Goal: Information Seeking & Learning: Learn about a topic

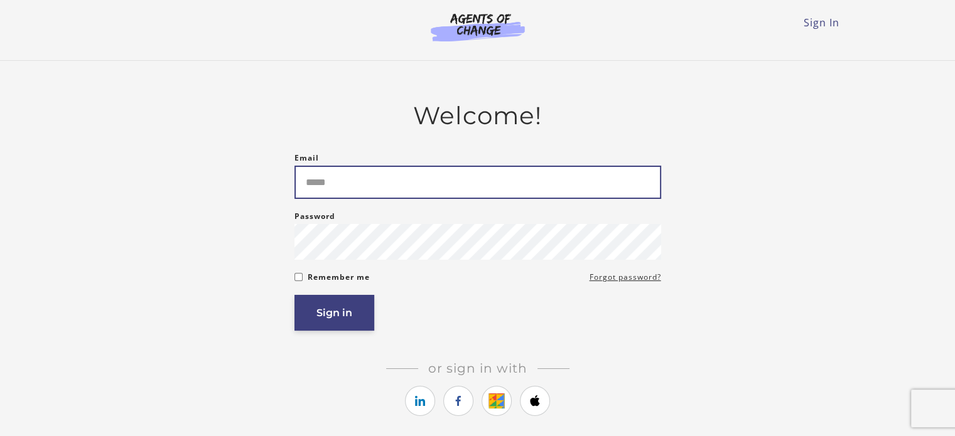
type input "**********"
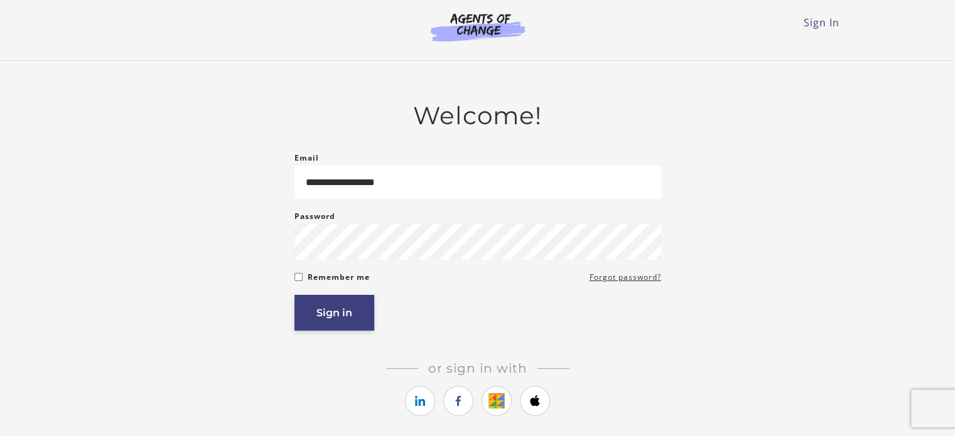
click at [321, 308] on button "Sign in" at bounding box center [334, 313] width 80 height 36
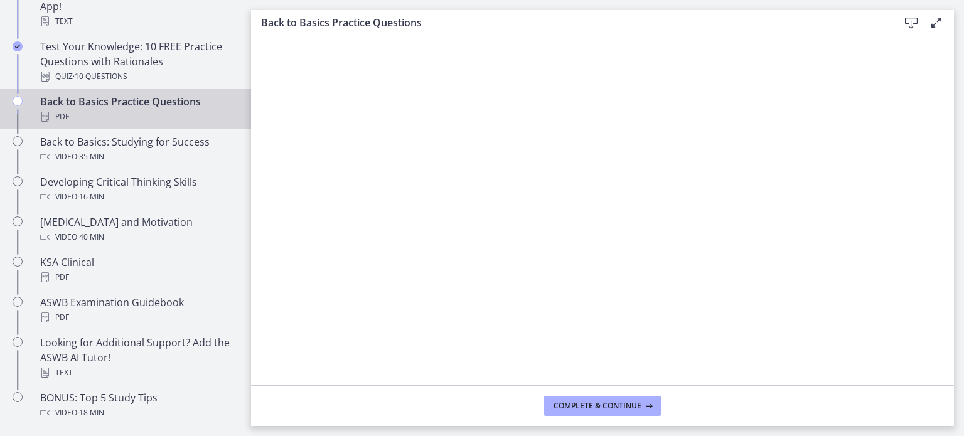
scroll to position [502, 0]
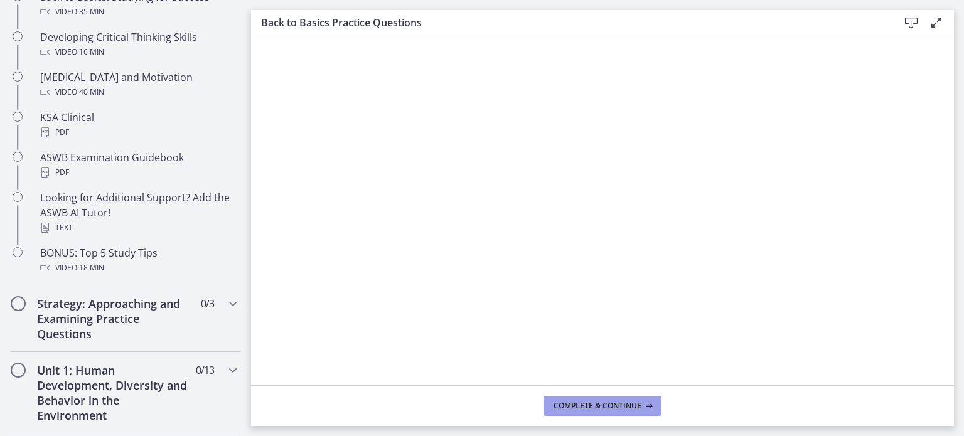
click at [580, 406] on span "Complete & continue" at bounding box center [598, 406] width 88 height 10
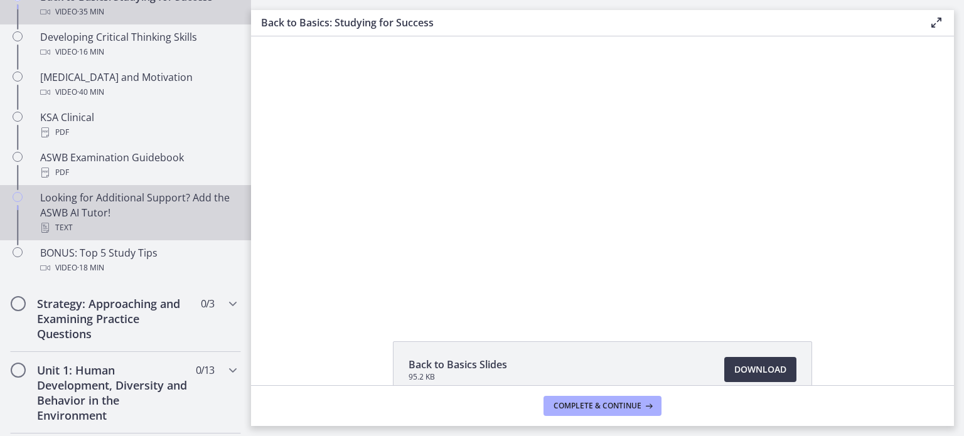
scroll to position [314, 0]
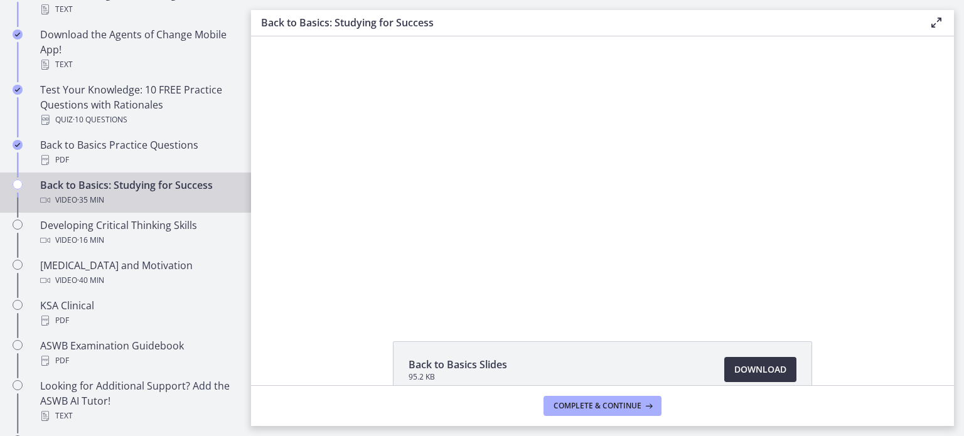
click at [750, 369] on span "Download Opens in a new window" at bounding box center [761, 369] width 52 height 15
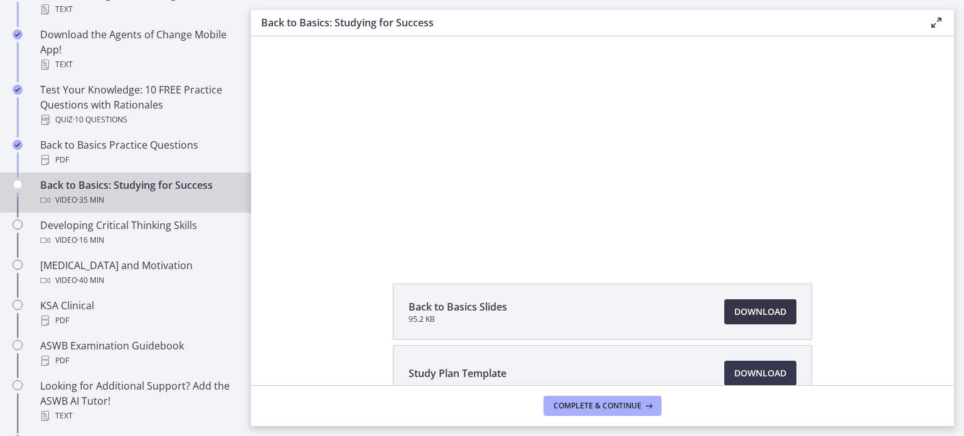
scroll to position [133, 0]
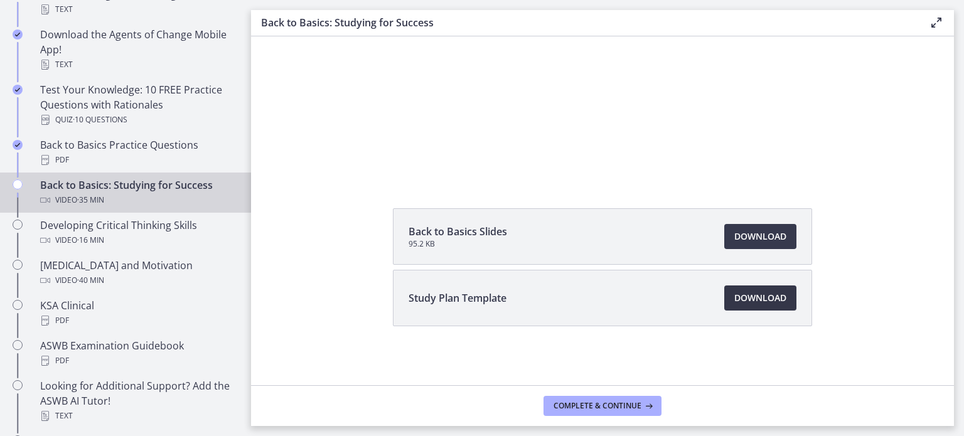
click at [744, 294] on span "Download Opens in a new window" at bounding box center [761, 298] width 52 height 15
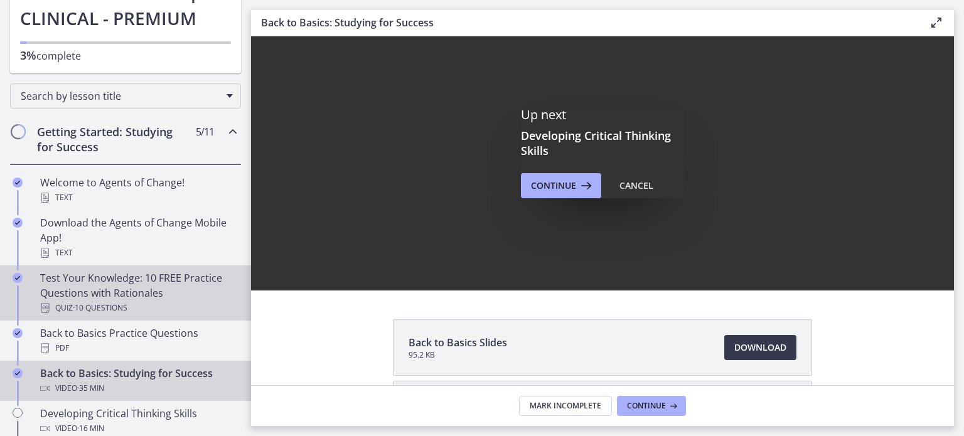
scroll to position [0, 0]
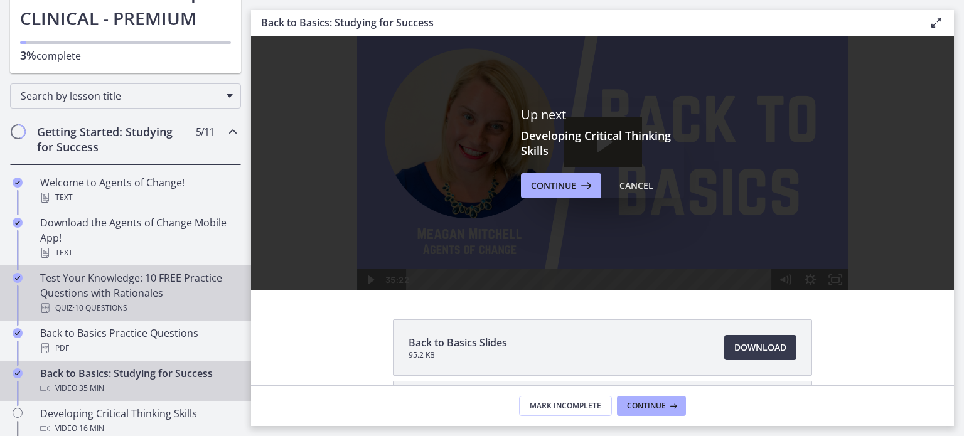
click at [48, 289] on div "Test Your Knowledge: 10 FREE Practice Questions with Rationales Quiz · 10 Quest…" at bounding box center [138, 293] width 196 height 45
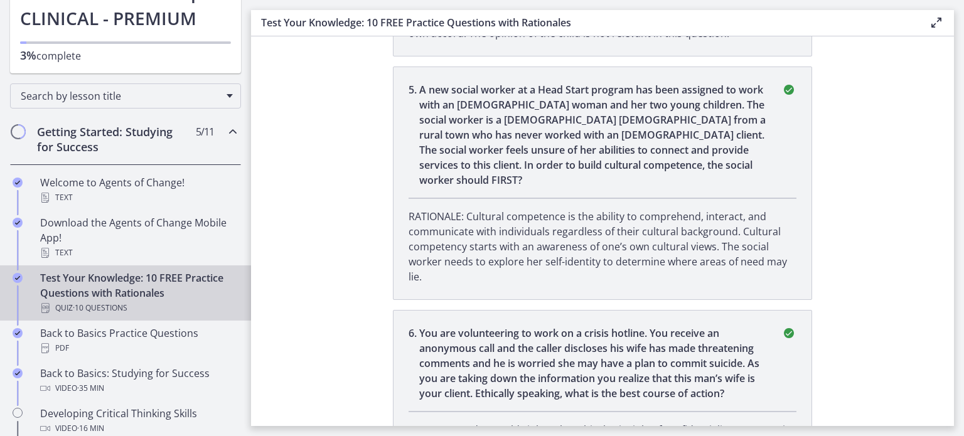
scroll to position [1005, 0]
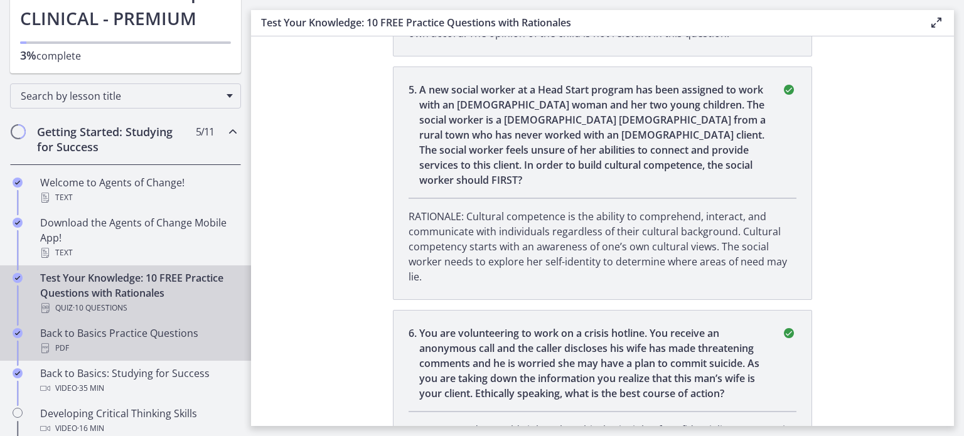
click at [112, 345] on div "PDF" at bounding box center [138, 348] width 196 height 15
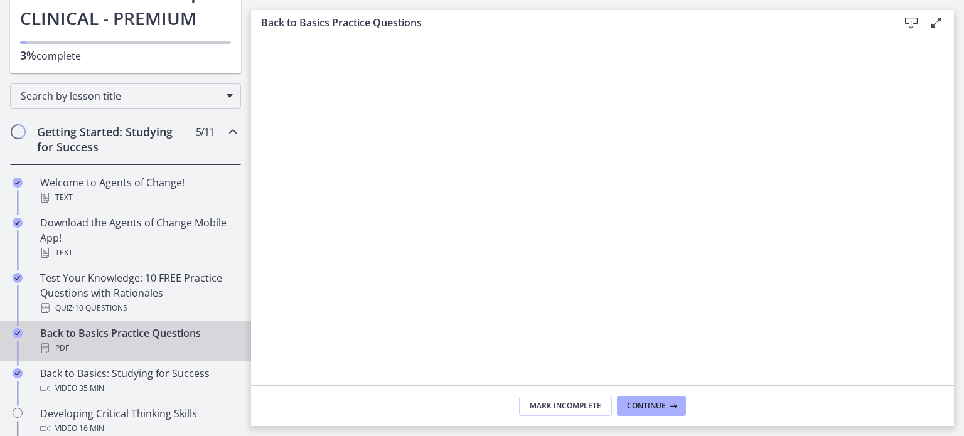
scroll to position [126, 0]
click at [652, 406] on span "Continue" at bounding box center [646, 406] width 39 height 10
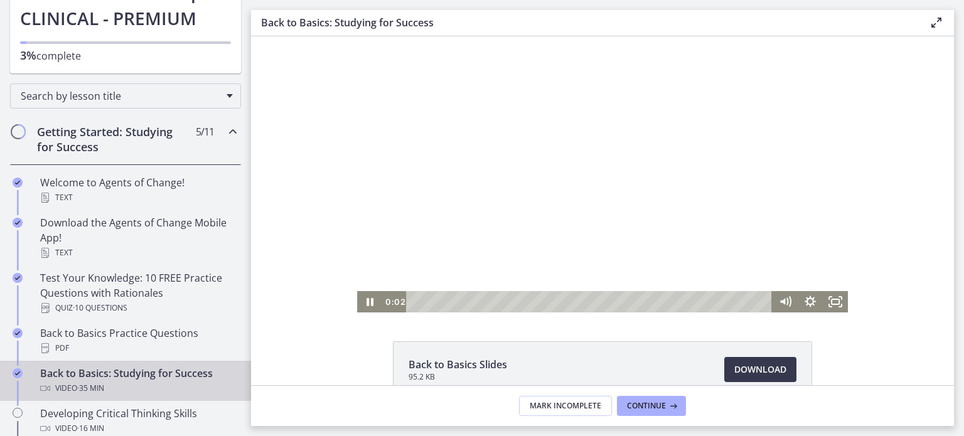
scroll to position [133, 0]
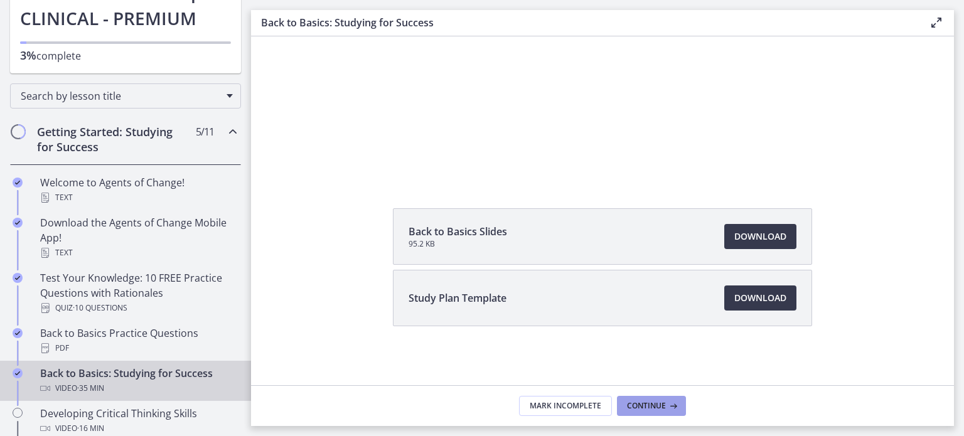
click at [656, 409] on span "Continue" at bounding box center [646, 406] width 39 height 10
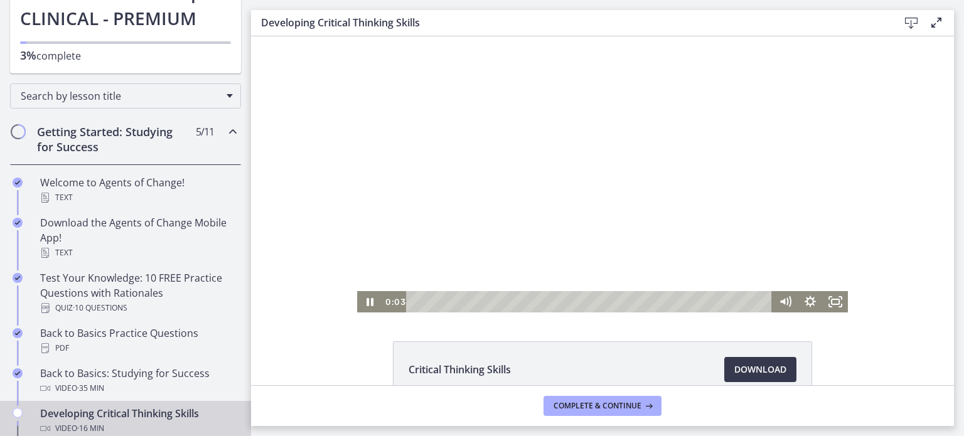
scroll to position [72, 0]
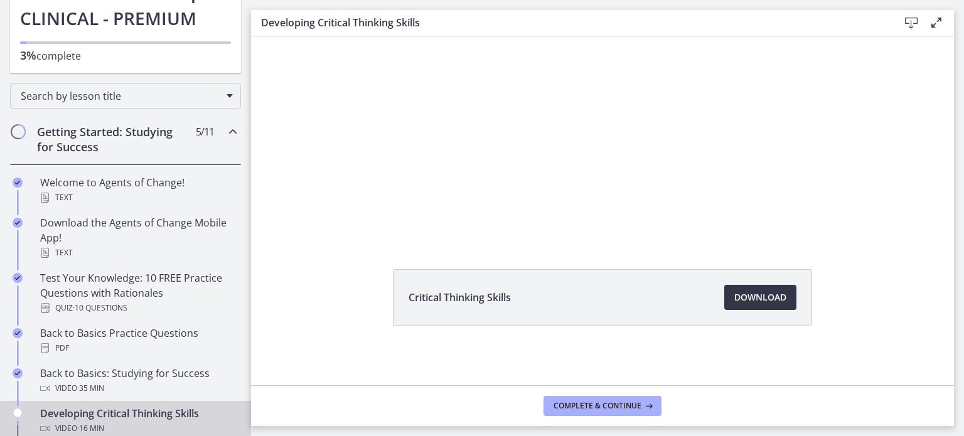
click at [760, 296] on span "Download Opens in a new window" at bounding box center [761, 297] width 52 height 15
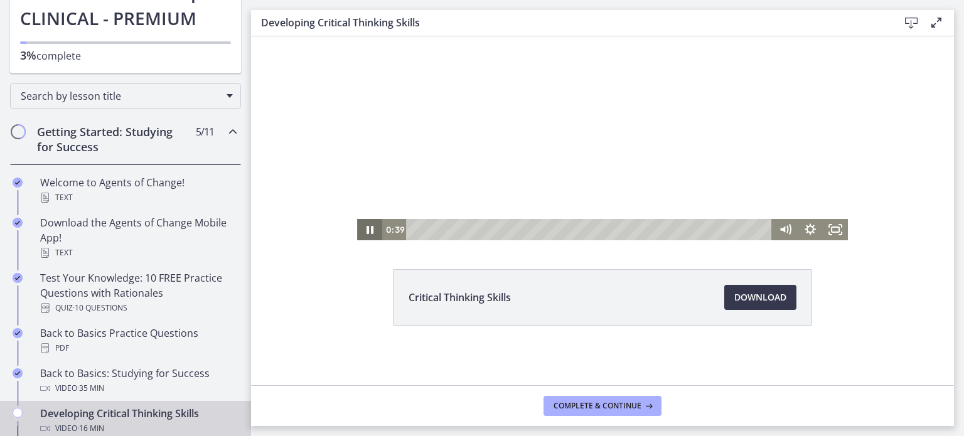
click at [366, 229] on icon "Pause" at bounding box center [369, 229] width 25 height 21
